Goal: Navigation & Orientation: Find specific page/section

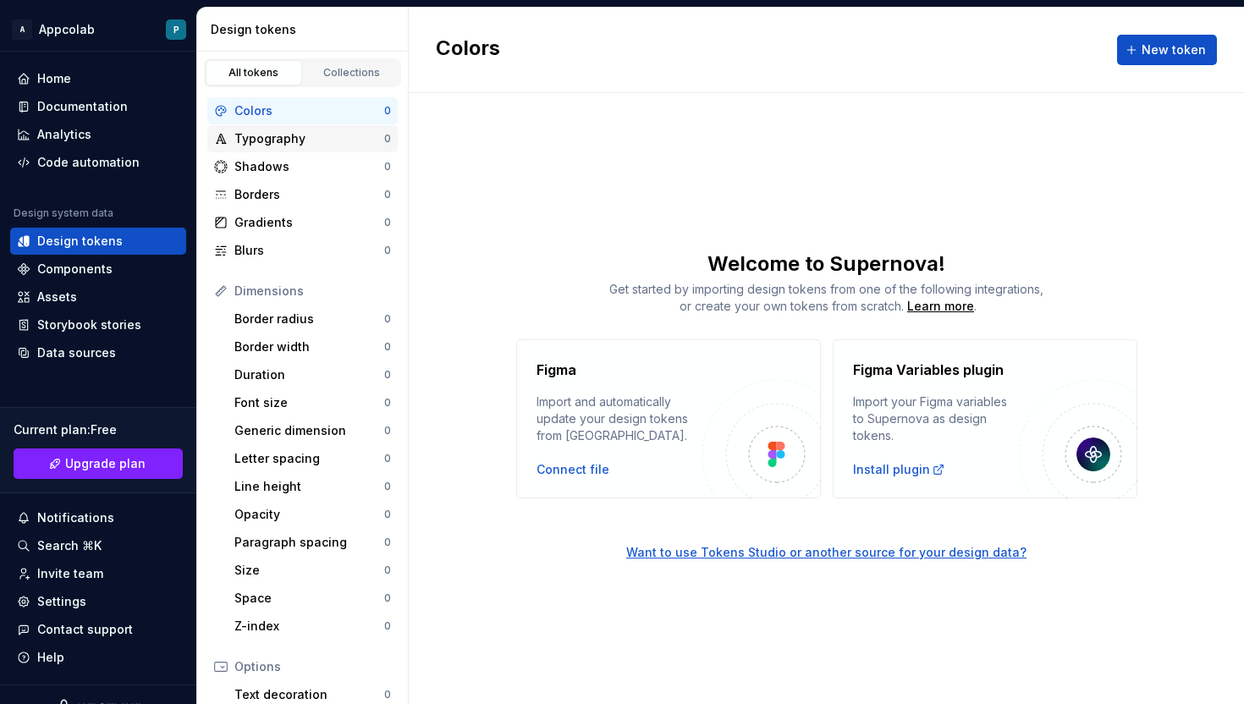
click at [274, 137] on div "Typography" at bounding box center [309, 138] width 150 height 17
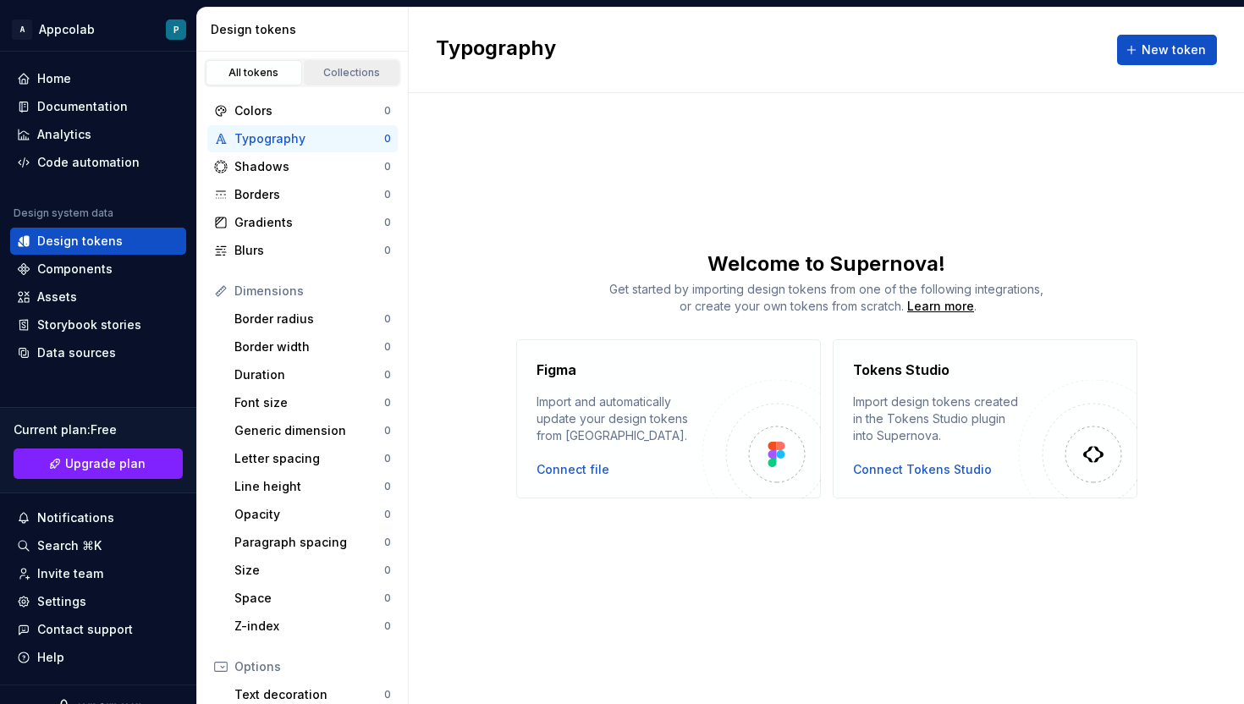
click at [333, 65] on link "Collections" at bounding box center [352, 72] width 96 height 25
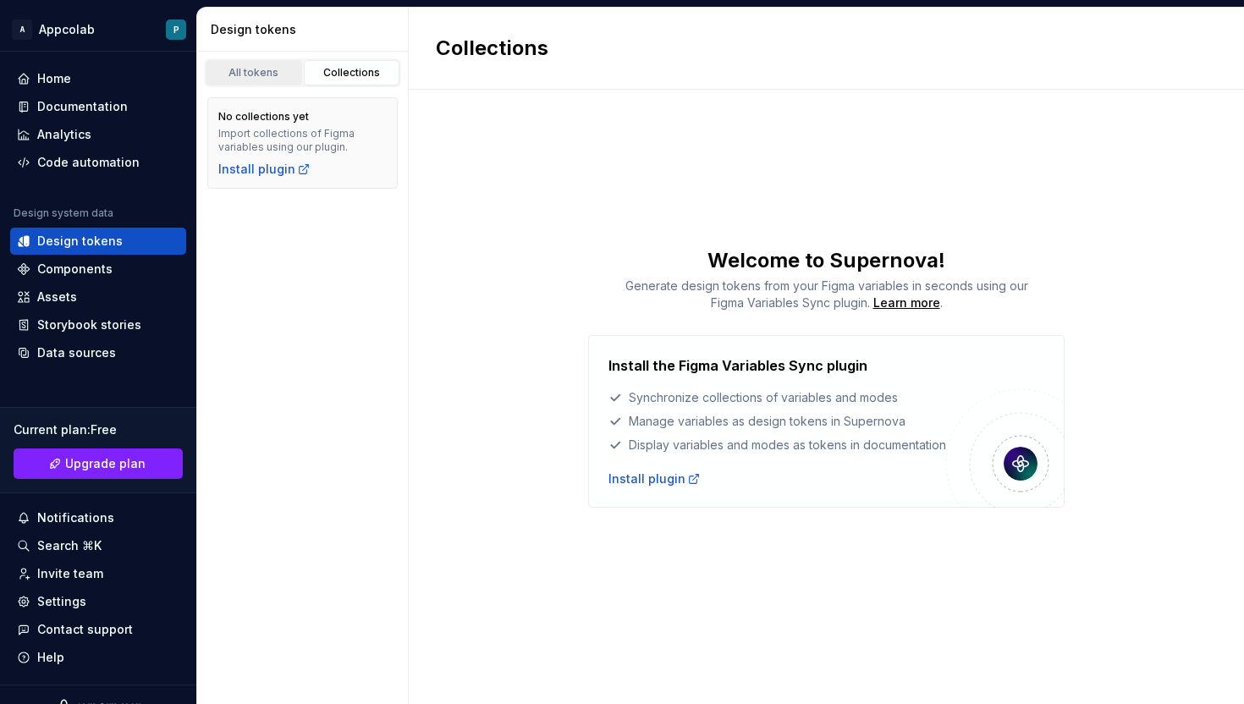
click at [244, 69] on div "All tokens" at bounding box center [254, 73] width 85 height 14
